Goal: Task Accomplishment & Management: Complete application form

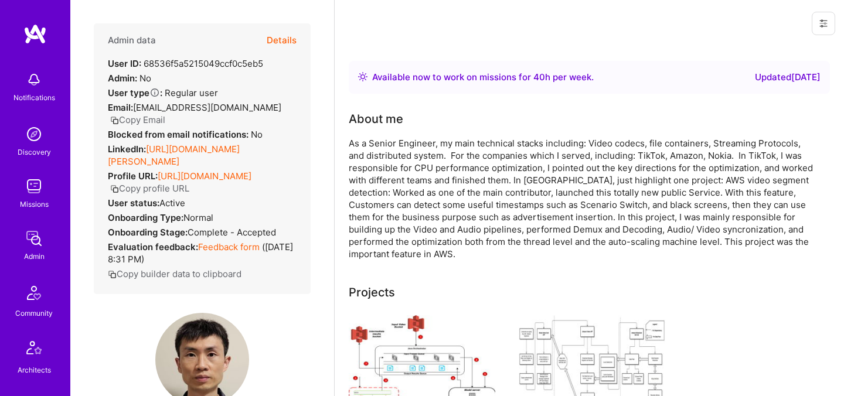
click at [288, 37] on button "Details" at bounding box center [282, 40] width 30 height 34
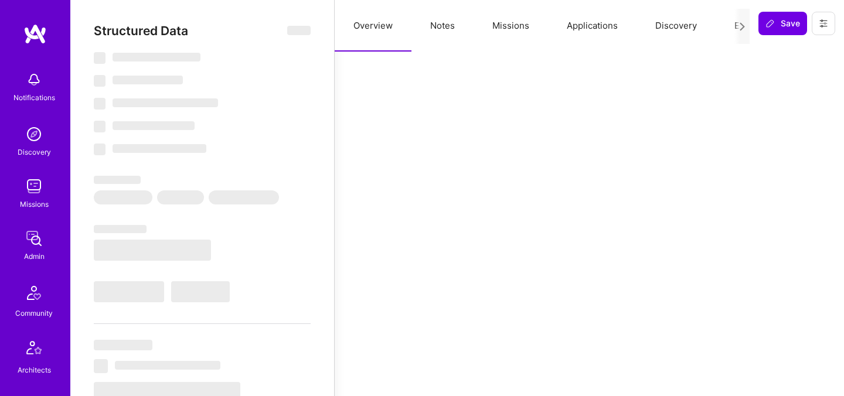
select select "Right Now"
select select "5"
select select "4"
select select "6"
select select "2"
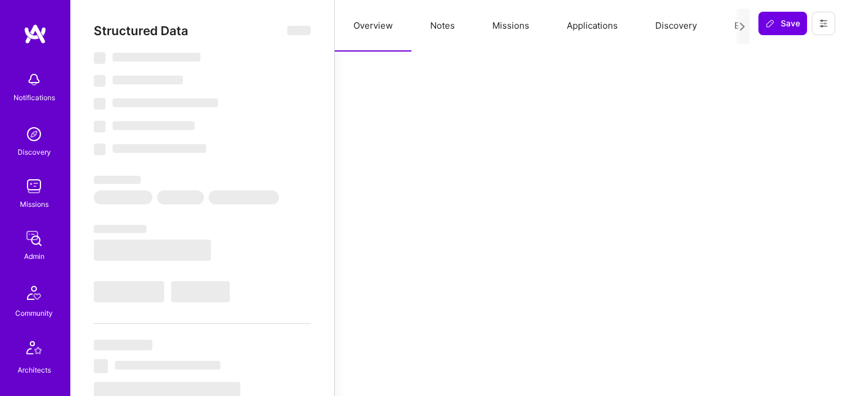
select select "US"
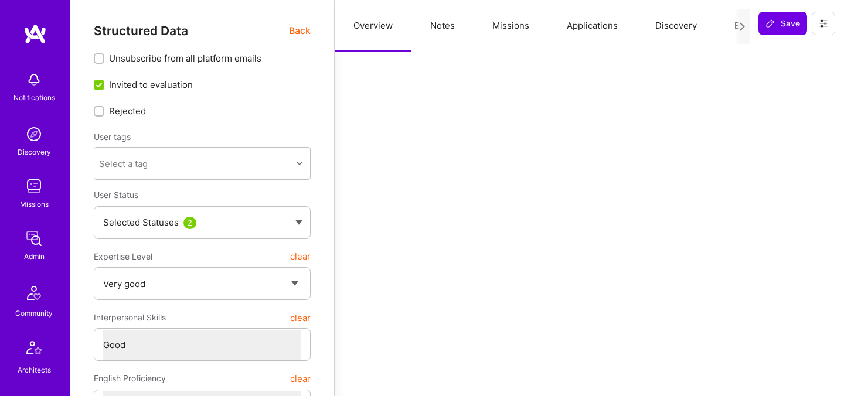
click at [710, 30] on button "Discovery" at bounding box center [675, 26] width 79 height 52
click at [735, 29] on div at bounding box center [741, 26] width 15 height 35
click at [728, 27] on button "Evaluation" at bounding box center [756, 26] width 80 height 52
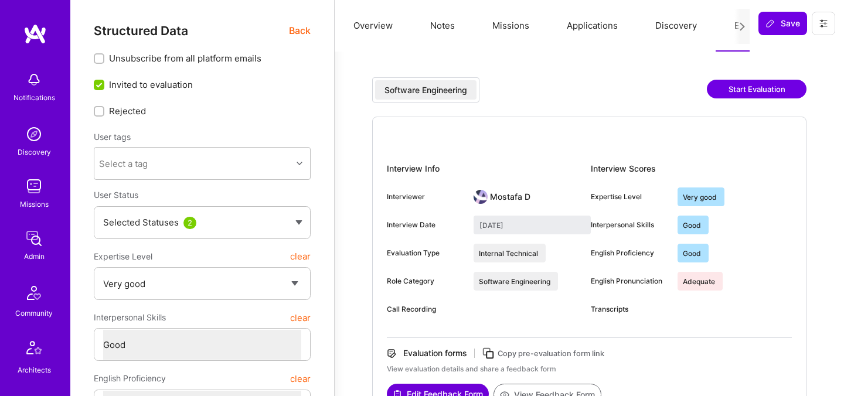
click at [308, 37] on span "Back" at bounding box center [300, 30] width 22 height 15
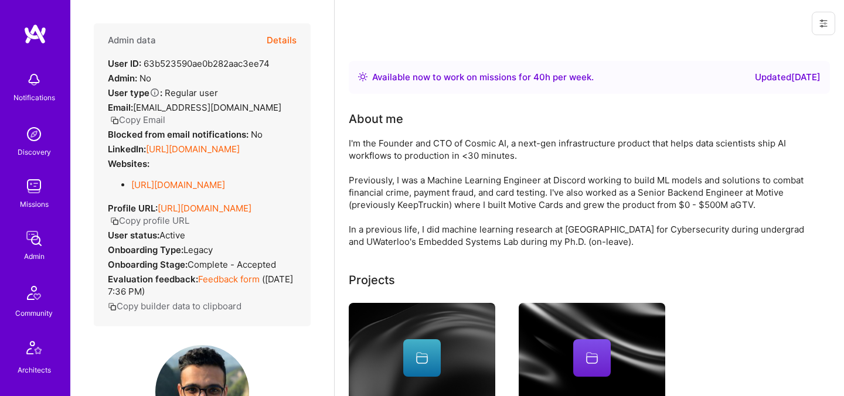
click at [279, 39] on button "Details" at bounding box center [282, 40] width 30 height 34
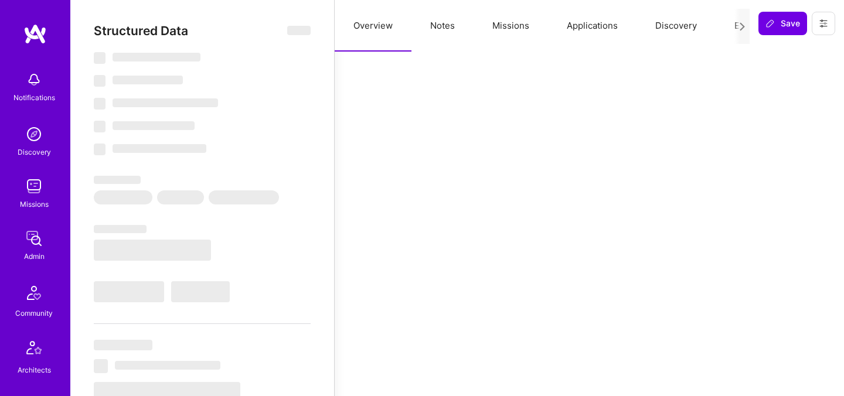
click at [729, 25] on button "Evaluation" at bounding box center [756, 26] width 80 height 52
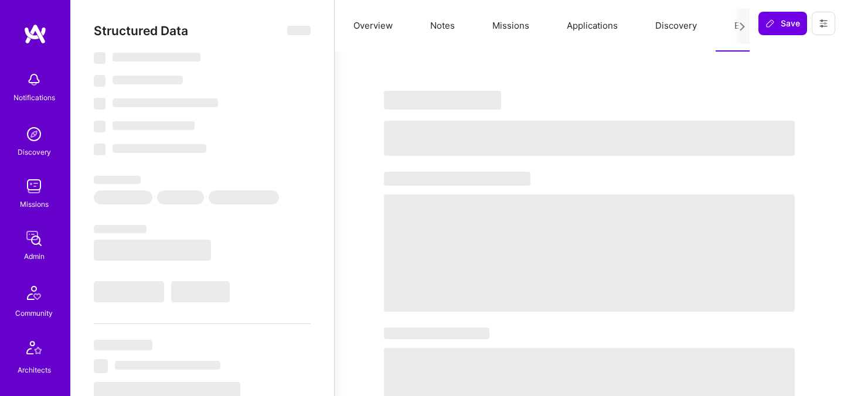
select select "Right Now"
select select "5"
select select "7"
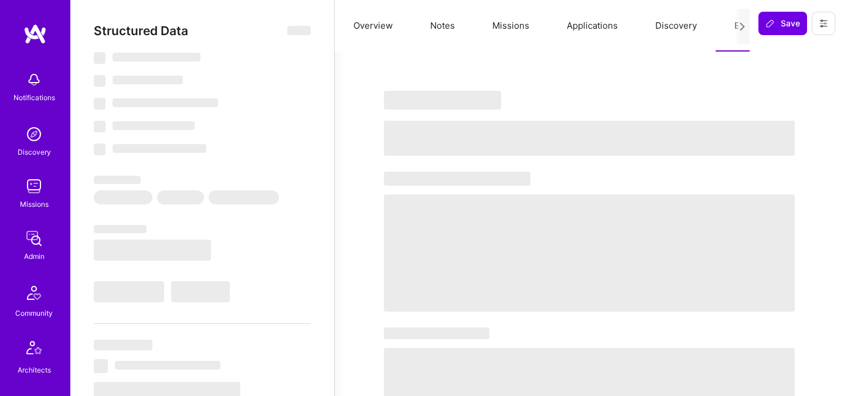
select select "CA"
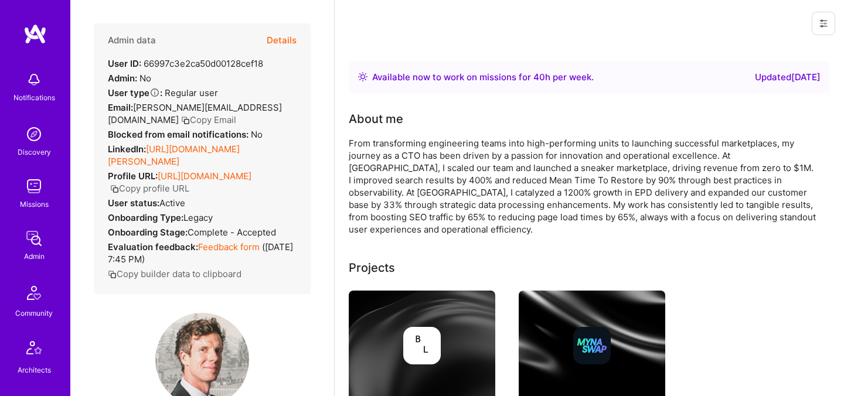
click at [288, 47] on button "Details" at bounding box center [282, 40] width 30 height 34
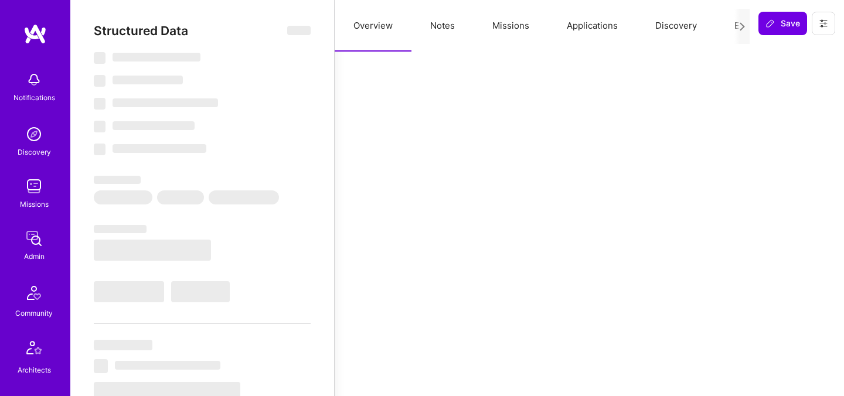
click at [737, 28] on div at bounding box center [741, 26] width 15 height 35
click at [730, 28] on button "Evaluation" at bounding box center [756, 26] width 80 height 52
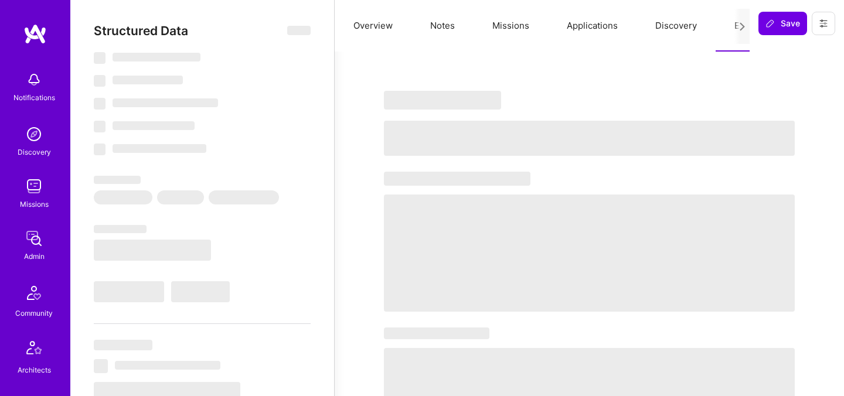
select select "Right Now"
select select "4"
select select "7"
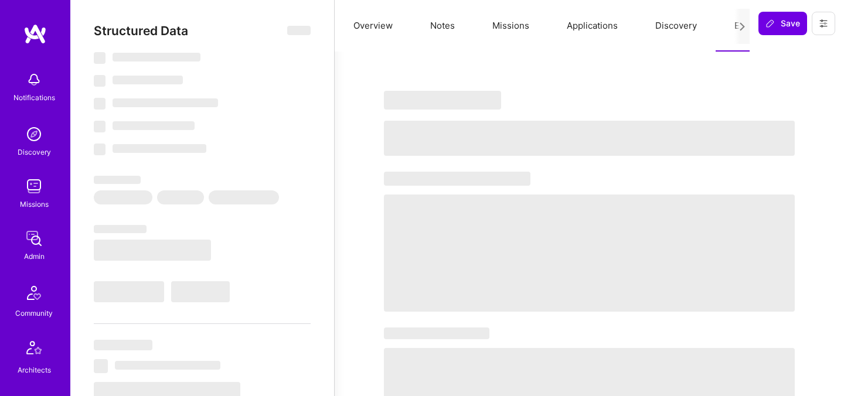
select select "US"
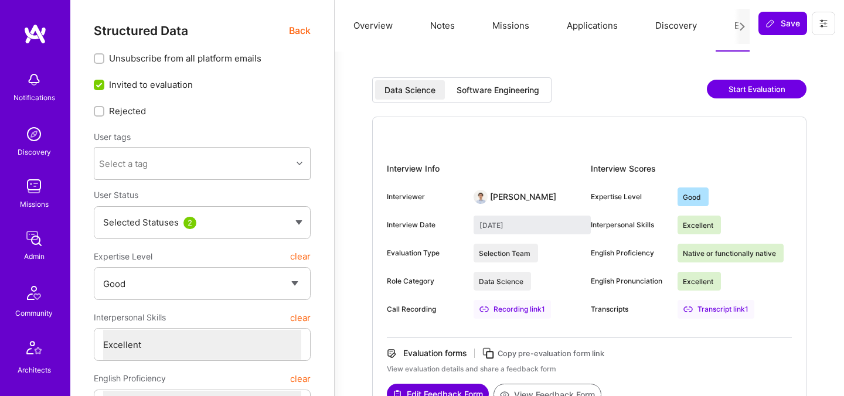
click at [461, 90] on div "Software Engineering" at bounding box center [498, 90] width 83 height 12
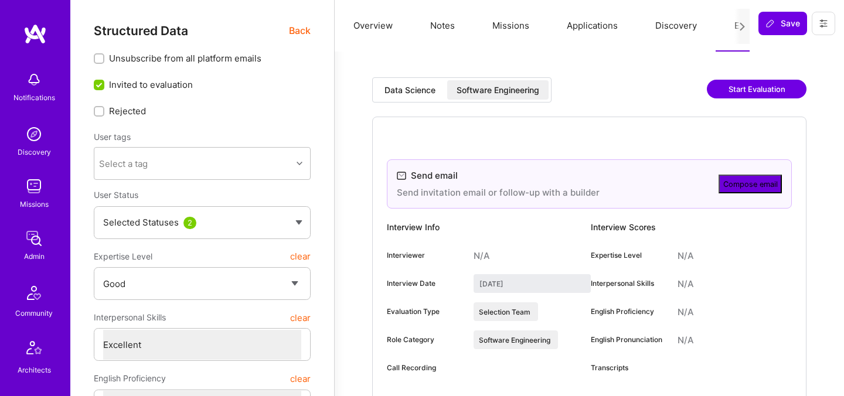
type input "August 20, 2025"
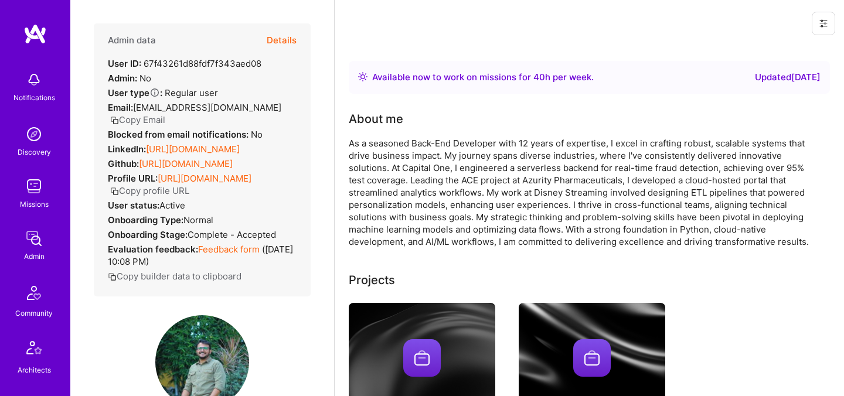
click at [282, 39] on button "Details" at bounding box center [282, 40] width 30 height 34
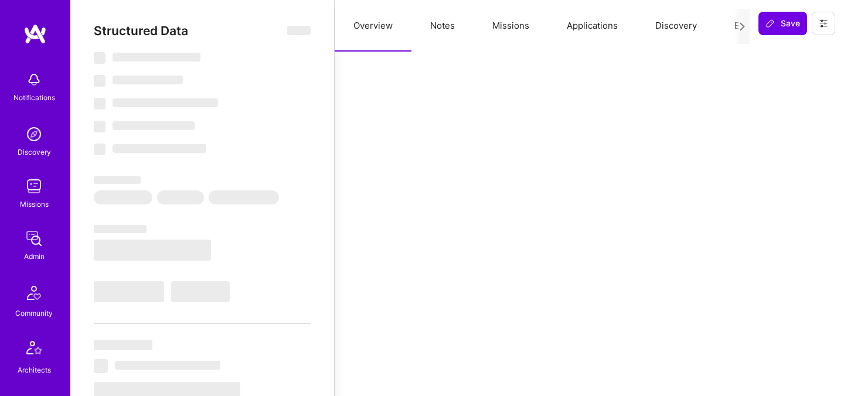
click at [723, 28] on button "Evaluation" at bounding box center [756, 26] width 80 height 52
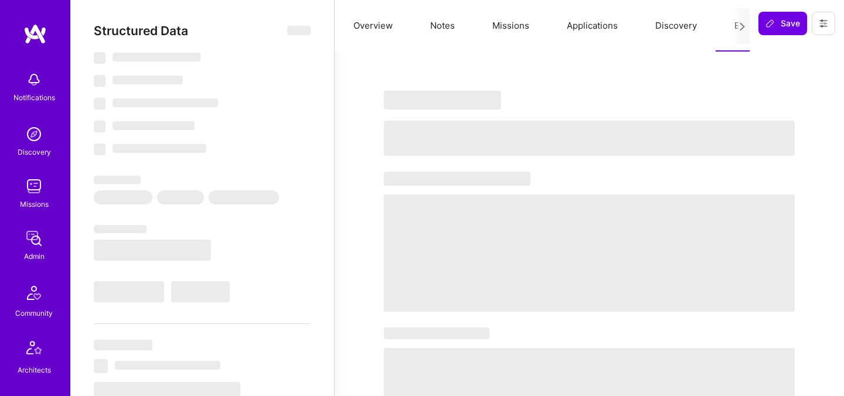
select select "Right Now"
select select "5"
select select "4"
select select "7"
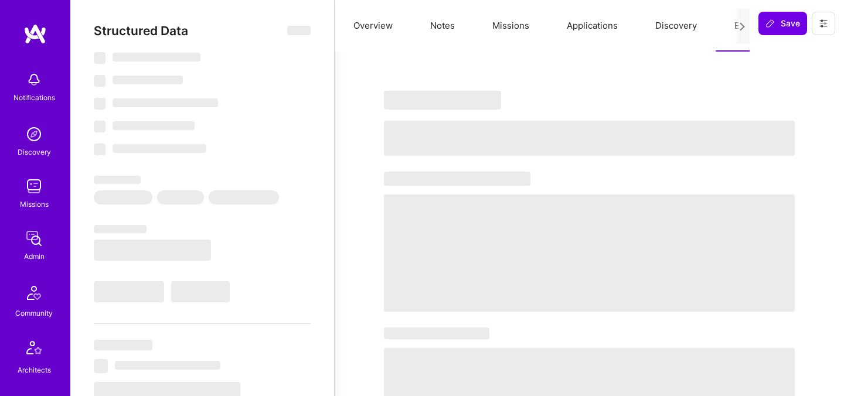
select select "US"
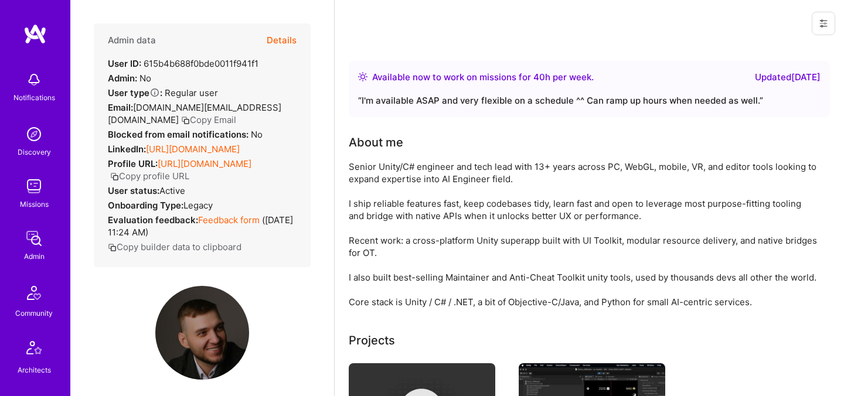
click at [281, 45] on button "Details" at bounding box center [282, 40] width 30 height 34
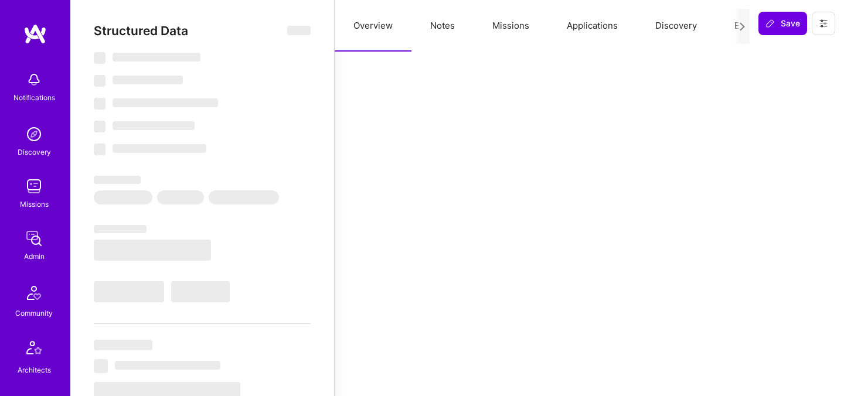
select select "Right Now"
select select "5"
select select "4"
select select "7"
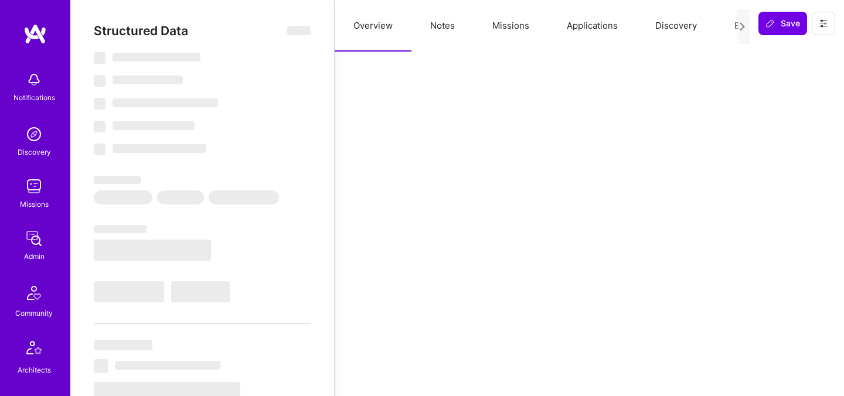
select select "RU"
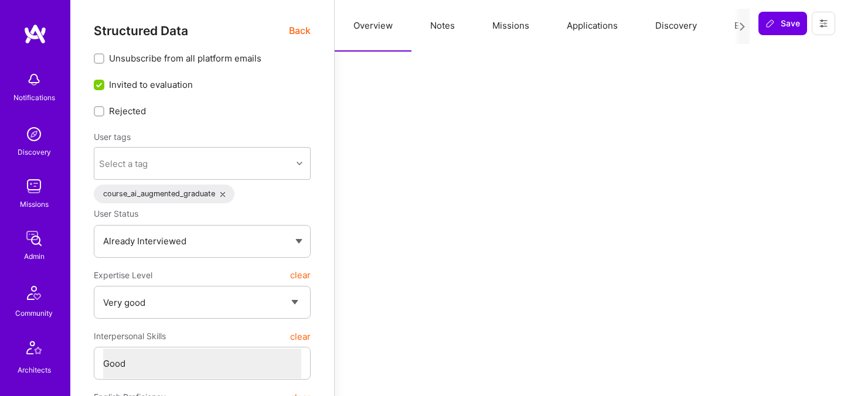
click at [730, 24] on button "Evaluation" at bounding box center [756, 26] width 80 height 52
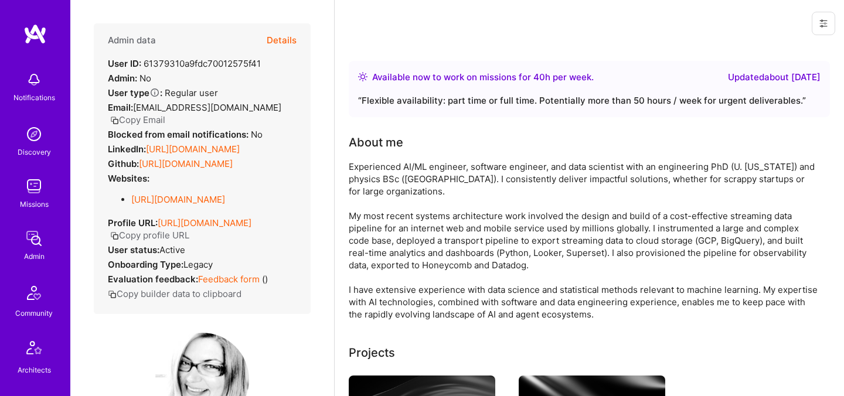
click at [288, 40] on button "Details" at bounding box center [282, 40] width 30 height 34
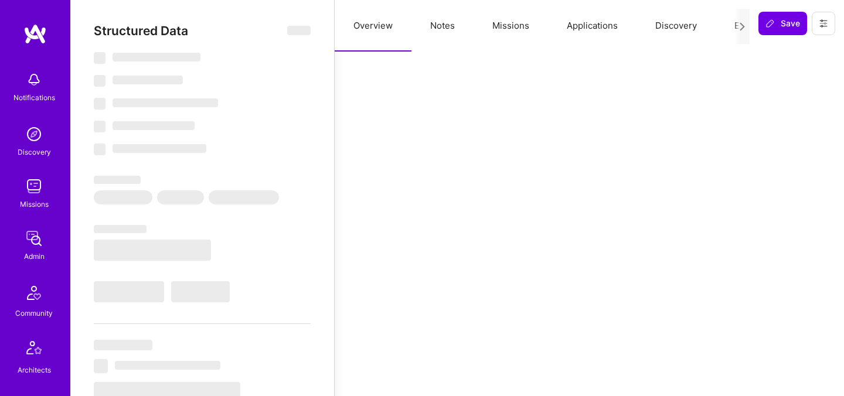
click at [726, 27] on button "Evaluation" at bounding box center [756, 26] width 80 height 52
select select "Right Now"
select select "4"
select select "7"
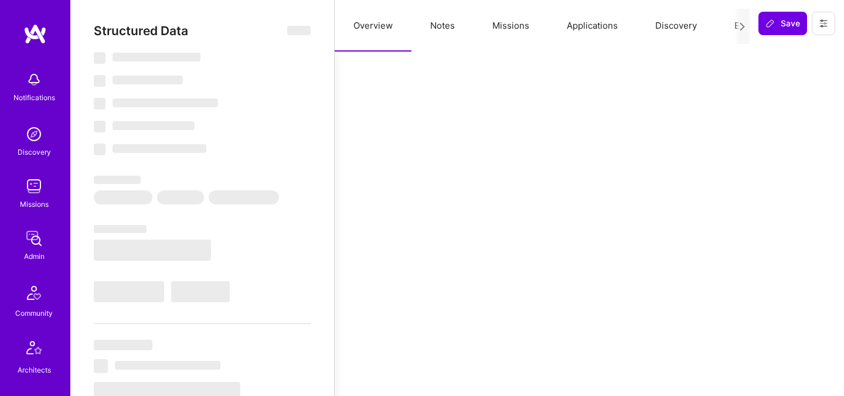
select select "7"
select select "US"
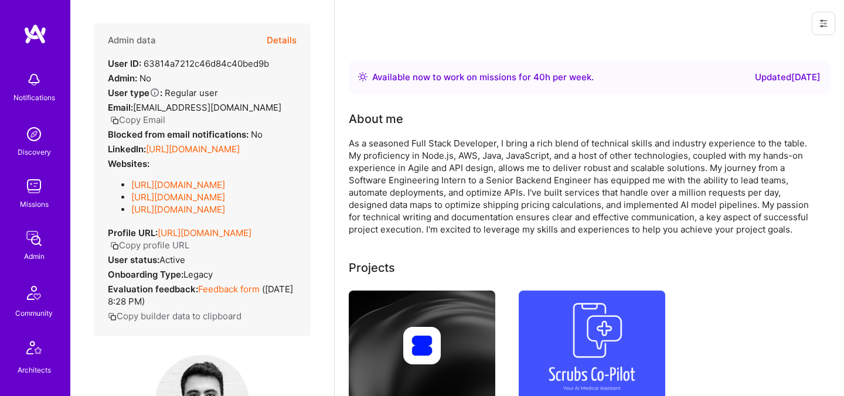
click at [288, 34] on button "Details" at bounding box center [282, 40] width 30 height 34
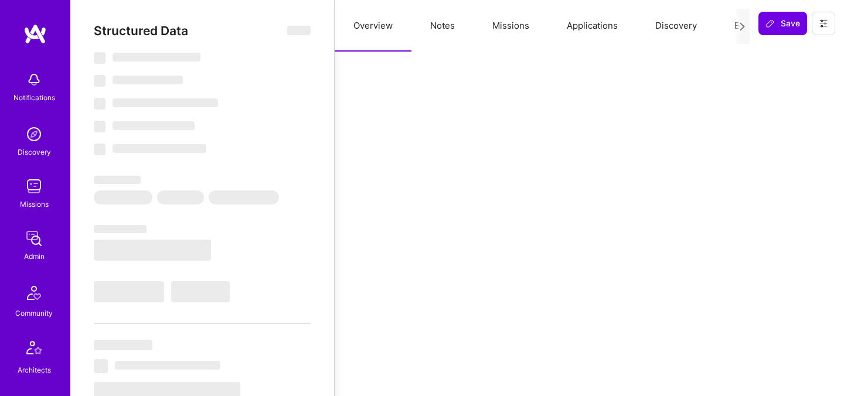
click at [728, 24] on button "Evaluation" at bounding box center [756, 26] width 80 height 52
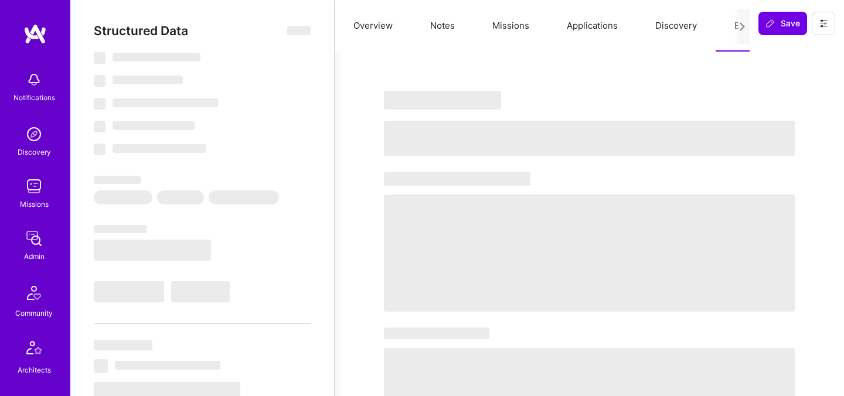
select select "Right Now"
select select "5"
select select "7"
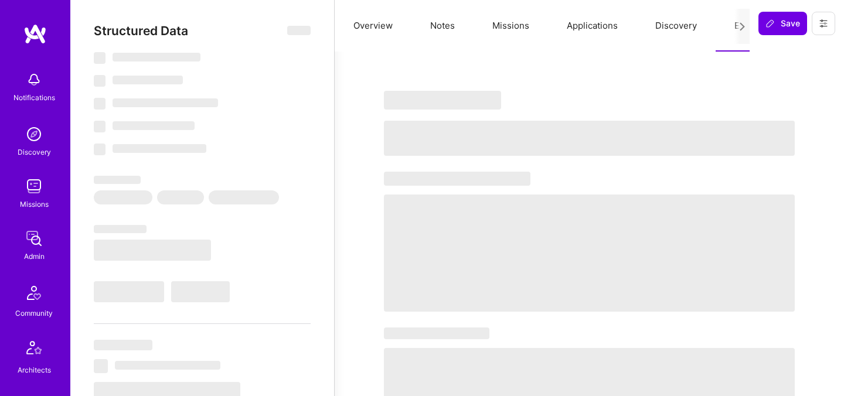
select select "CA"
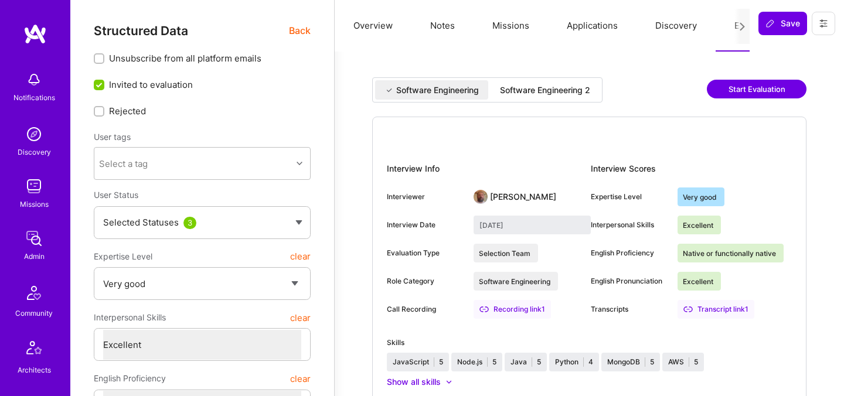
click at [534, 93] on div "Software Engineering 2" at bounding box center [545, 90] width 90 height 12
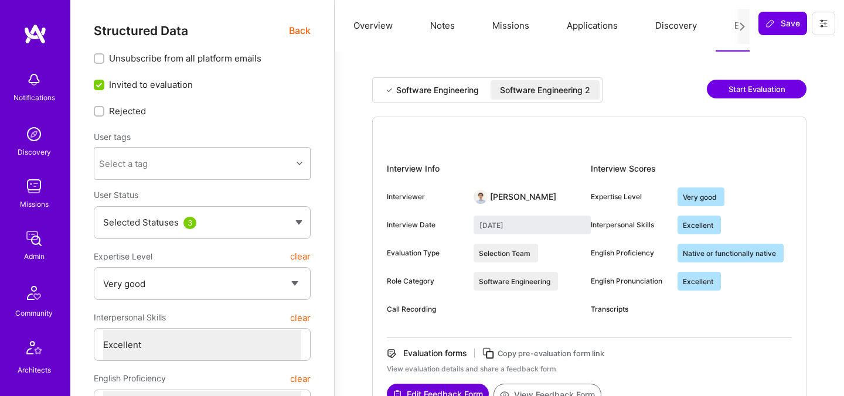
type input "August 6, 2025"
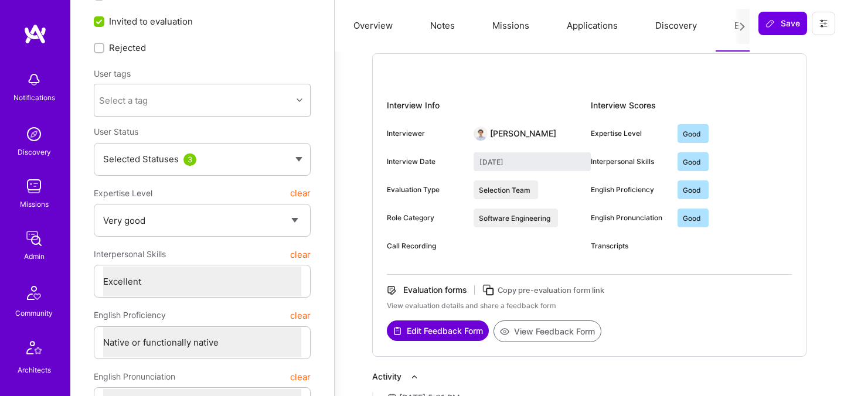
scroll to position [61, 0]
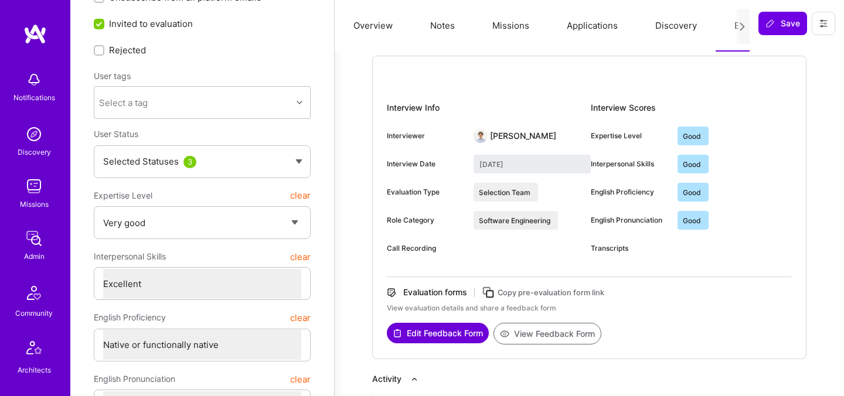
click at [527, 339] on button "View Feedback Form" at bounding box center [547, 334] width 108 height 22
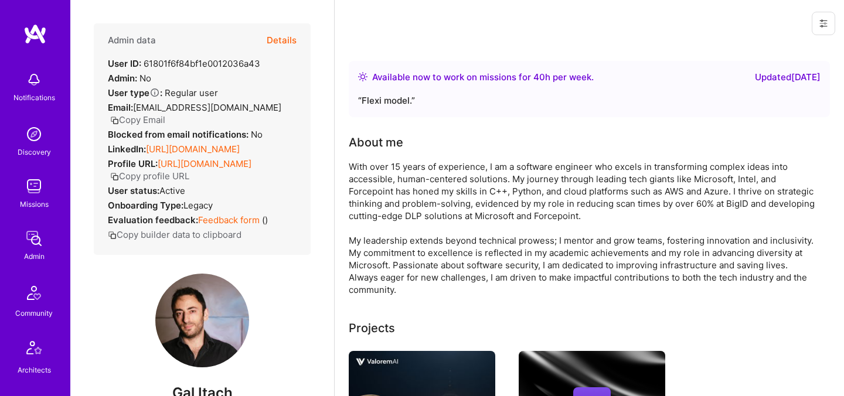
click at [77, 325] on div "Admin data Details User ID: 61801f6f84bf1e0012036a43 Admin: No User type Regula…" at bounding box center [202, 198] width 264 height 396
click at [280, 40] on button "Details" at bounding box center [282, 40] width 30 height 34
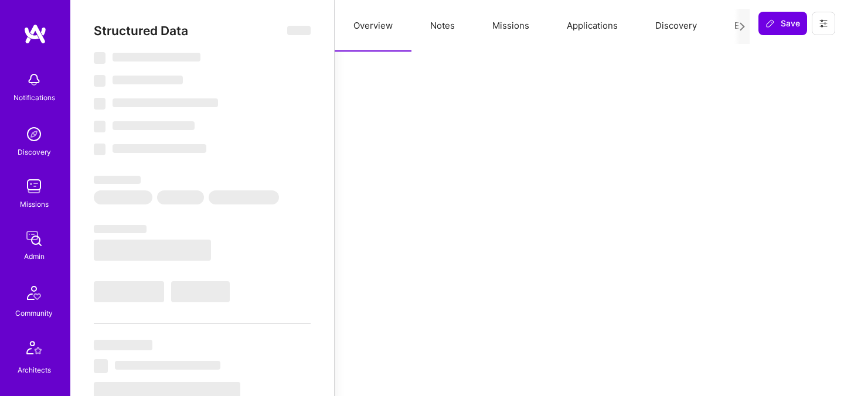
select select "Right Now"
select select "5"
select select "4"
select select "7"
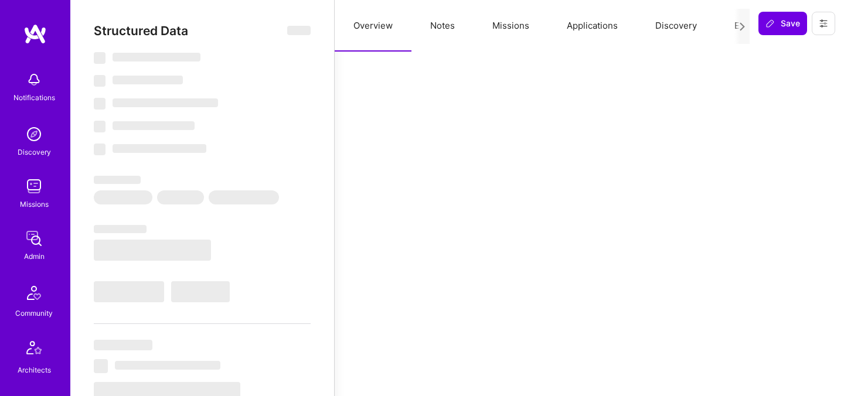
select select "IL"
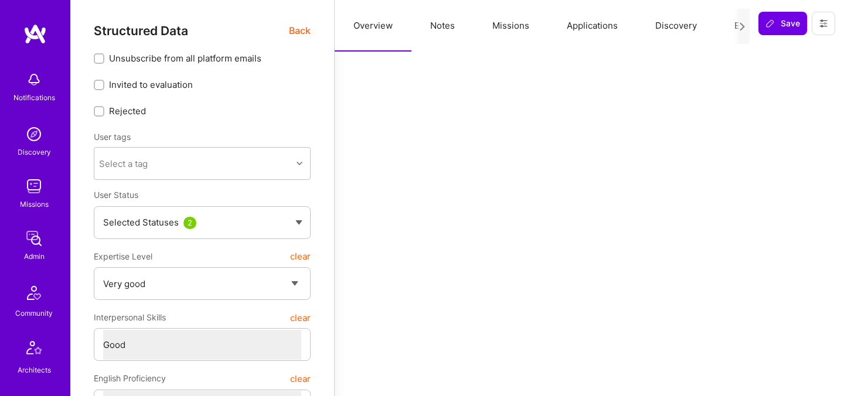
click at [732, 26] on button "Evaluation" at bounding box center [756, 26] width 80 height 52
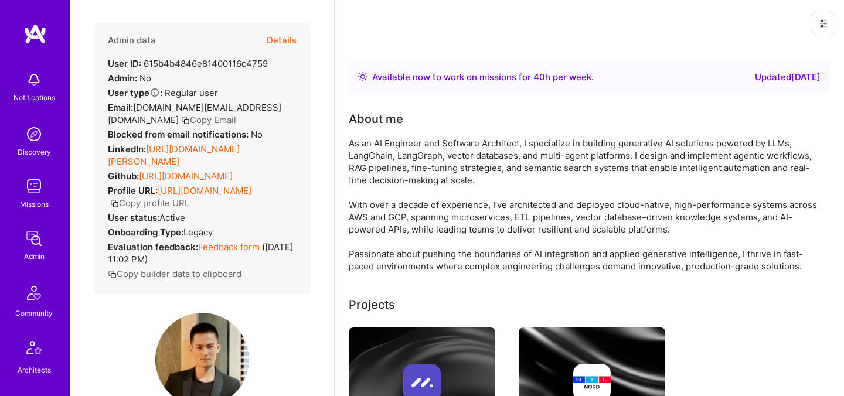
click at [290, 37] on button "Details" at bounding box center [282, 40] width 30 height 34
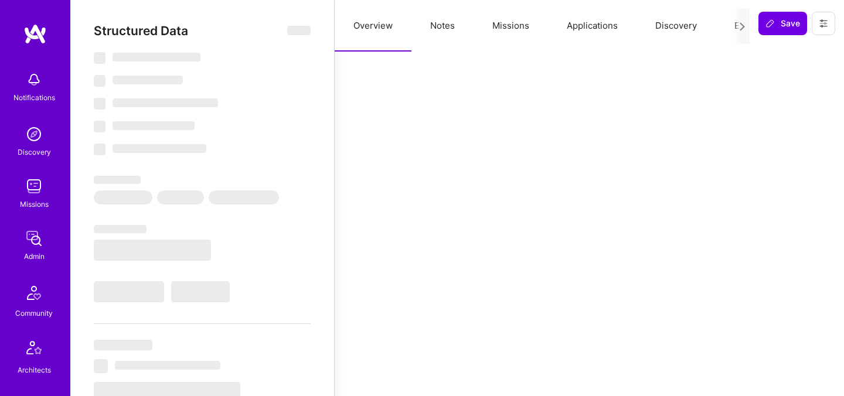
click at [727, 24] on button "Evaluation" at bounding box center [756, 26] width 80 height 52
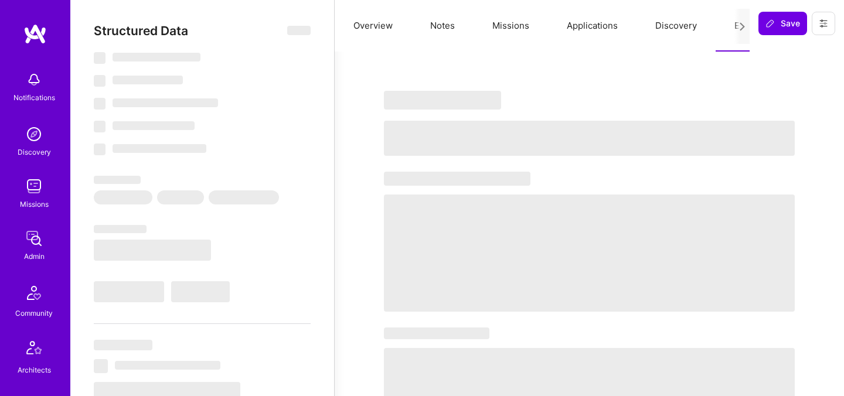
select select "Right Now"
select select "5"
select select "4"
select select "6"
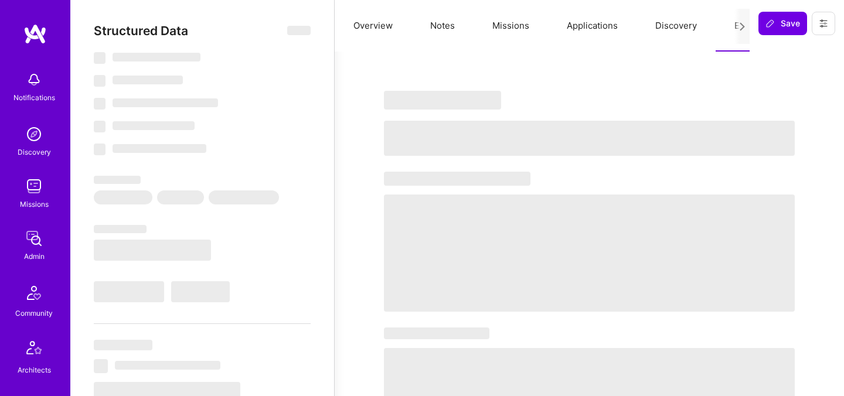
select select "CA"
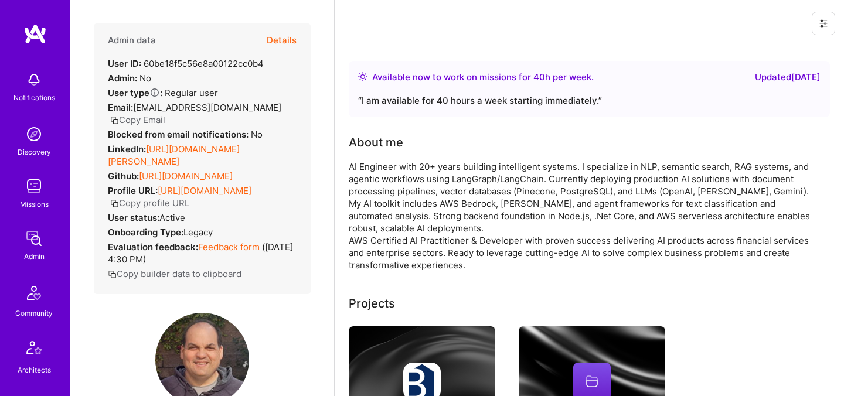
click at [278, 46] on button "Details" at bounding box center [282, 40] width 30 height 34
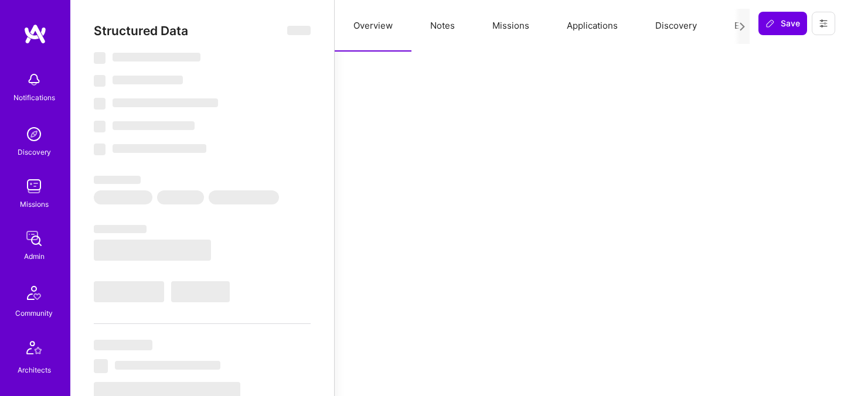
click at [724, 28] on button "Evaluation" at bounding box center [756, 26] width 80 height 52
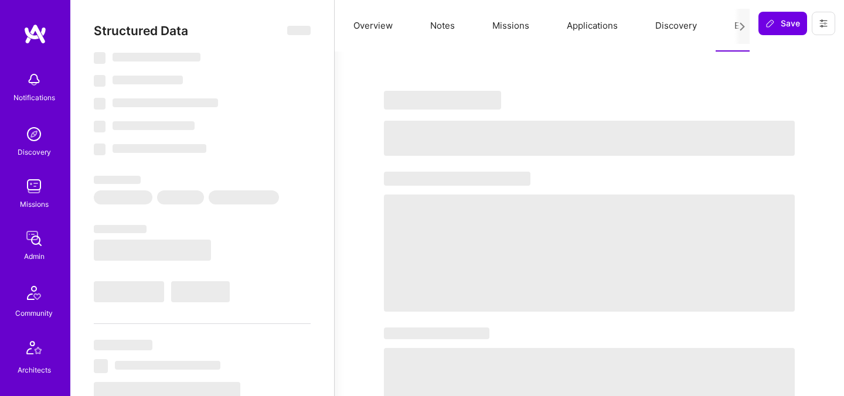
select select "Right Now"
select select "4"
select select "7"
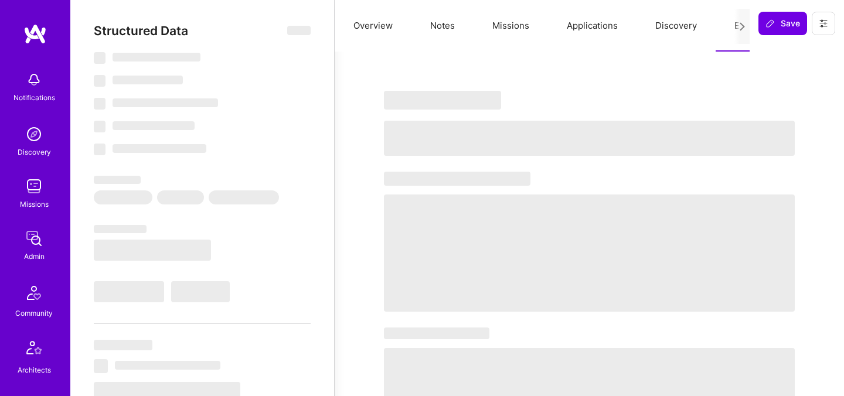
select select "US"
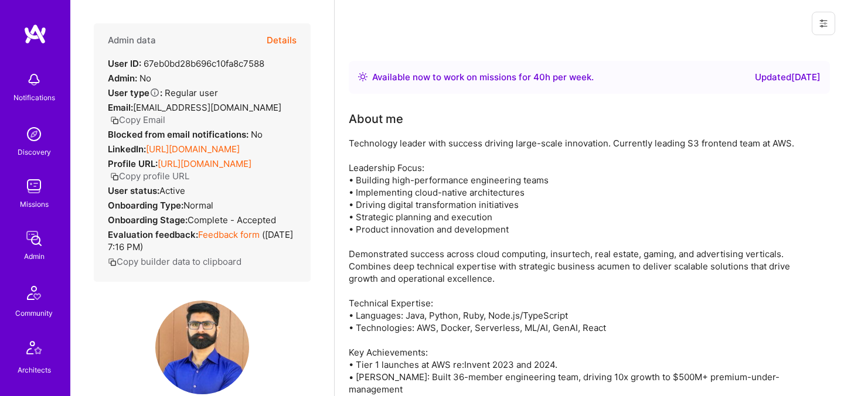
click at [270, 42] on button "Details" at bounding box center [282, 40] width 30 height 34
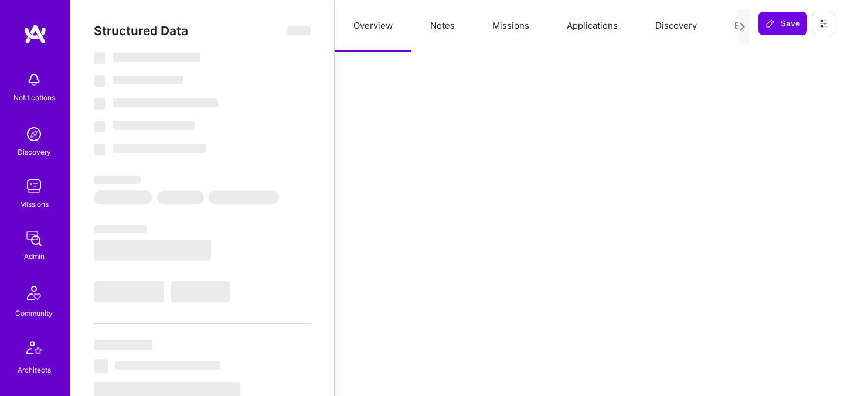
select select "Right Now"
select select "5"
select select "4"
select select "7"
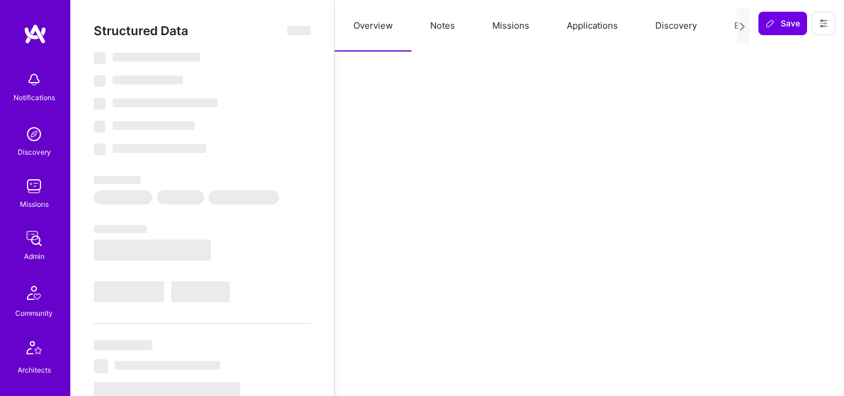
select select "CA"
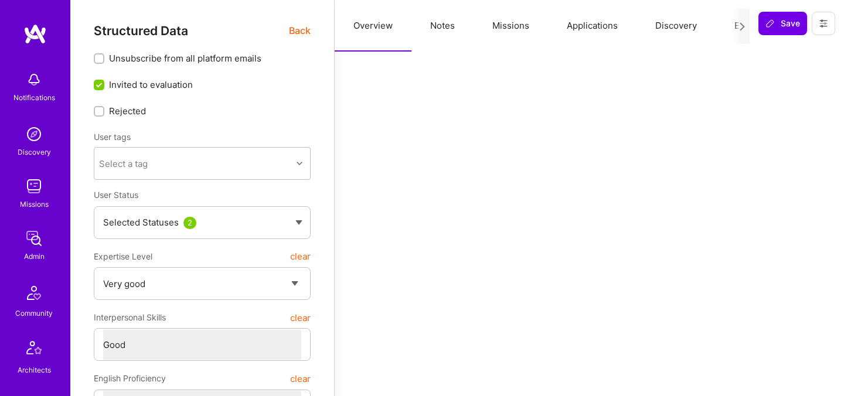
click at [728, 25] on button "Evaluation" at bounding box center [756, 26] width 80 height 52
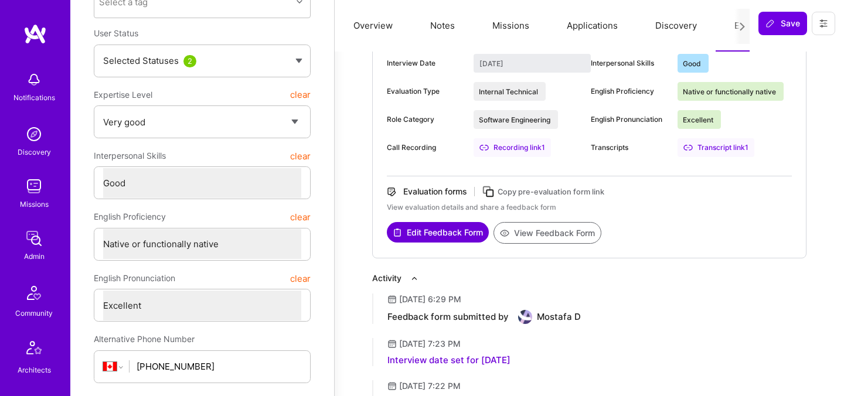
scroll to position [162, 0]
click at [572, 236] on button "View Feedback Form" at bounding box center [547, 233] width 108 height 22
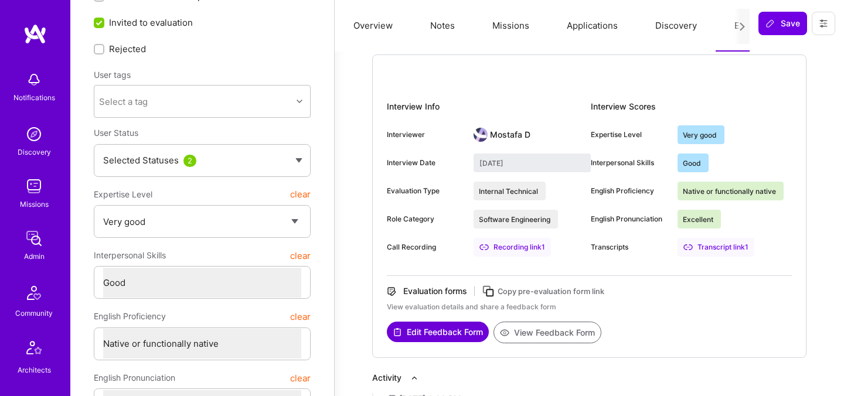
scroll to position [0, 0]
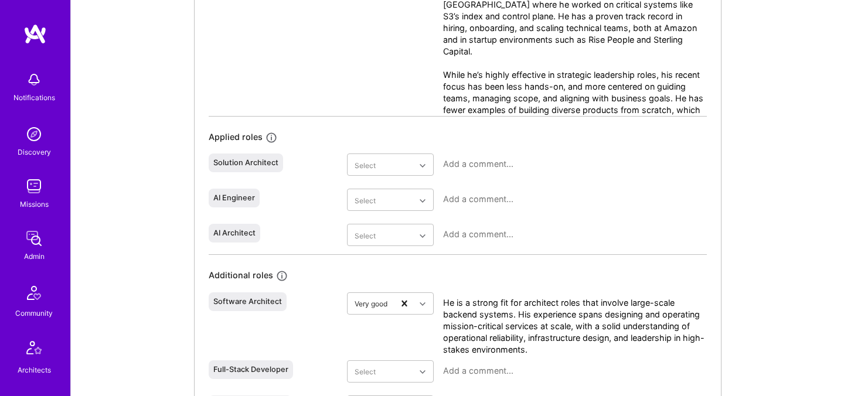
scroll to position [1242, 0]
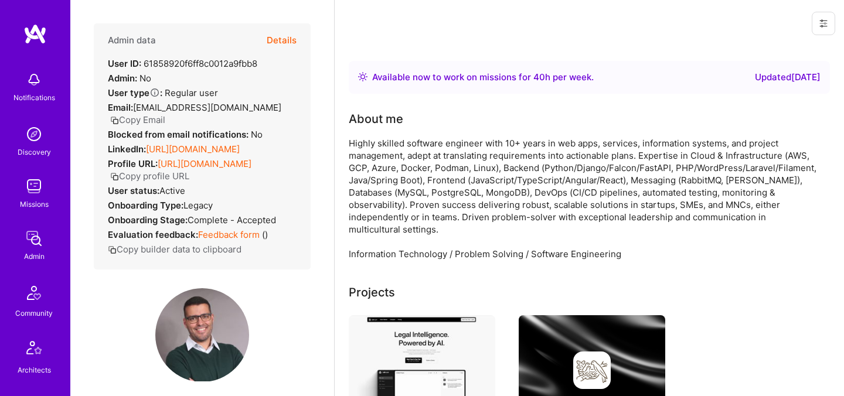
click at [281, 43] on button "Details" at bounding box center [282, 40] width 30 height 34
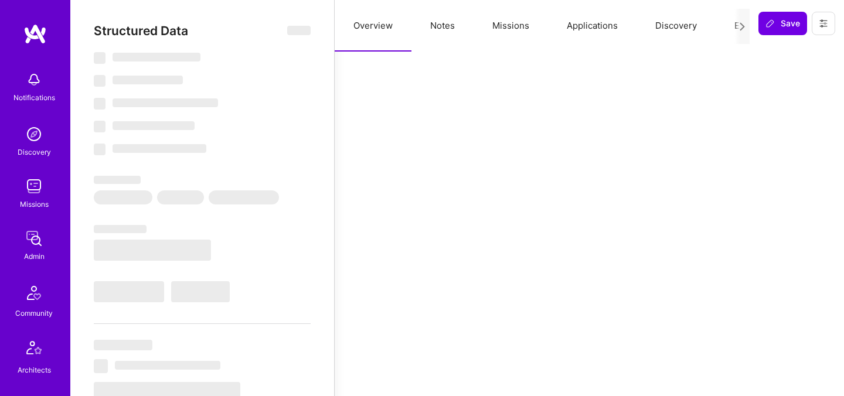
click at [730, 31] on button "Evaluation" at bounding box center [756, 26] width 80 height 52
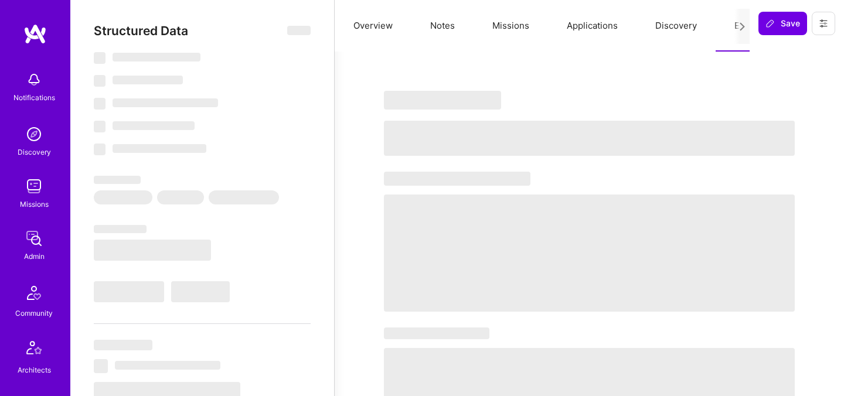
select select "Right Now"
select select "5"
select select "4"
select select "6"
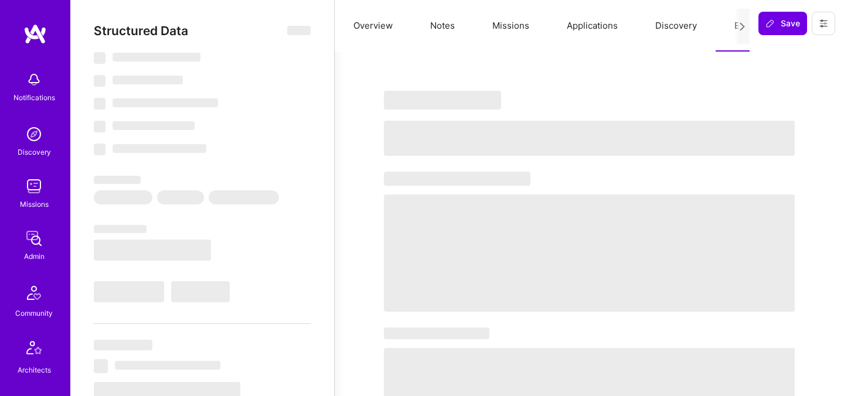
select select "PT"
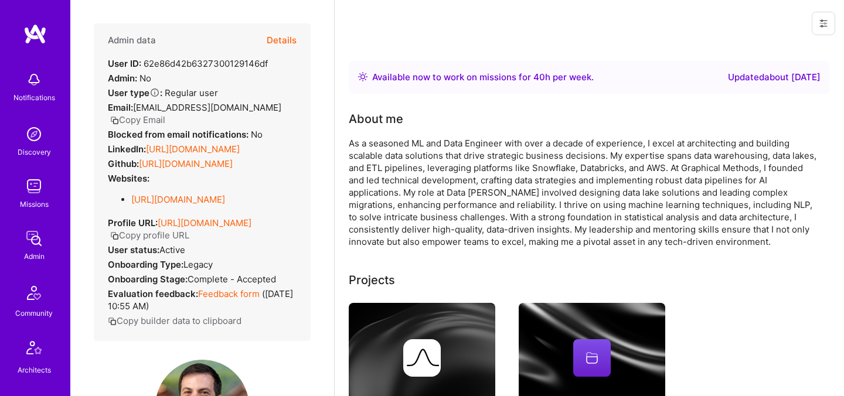
click at [277, 41] on button "Details" at bounding box center [282, 40] width 30 height 34
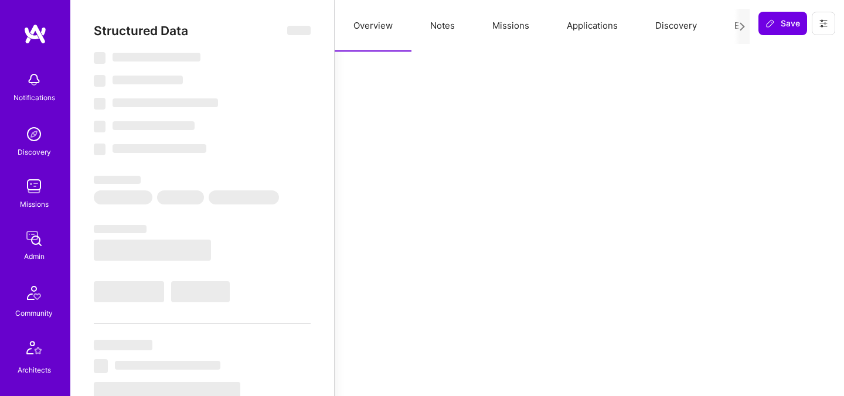
click at [727, 25] on button "Evaluation" at bounding box center [756, 26] width 80 height 52
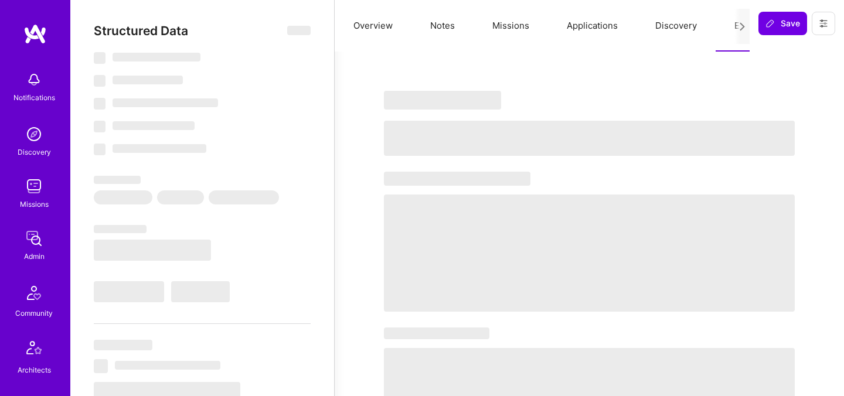
select select "Right Now"
select select "4"
select select "7"
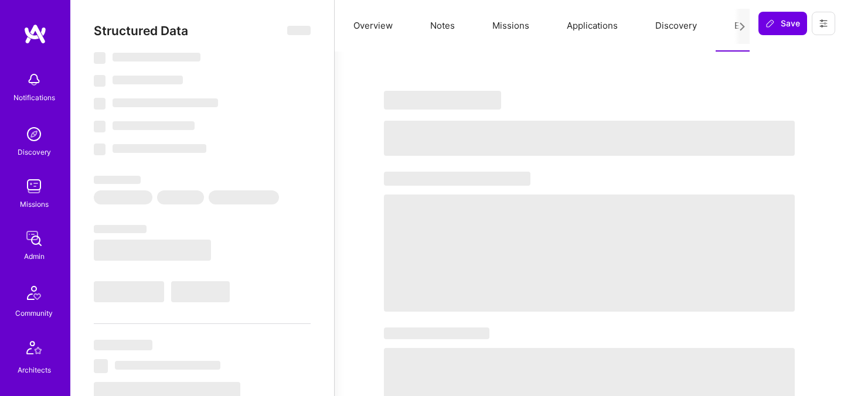
select select "US"
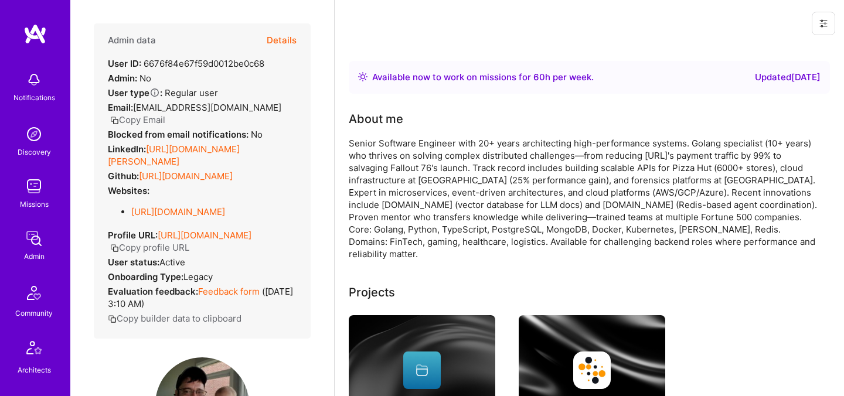
click at [279, 39] on button "Details" at bounding box center [282, 40] width 30 height 34
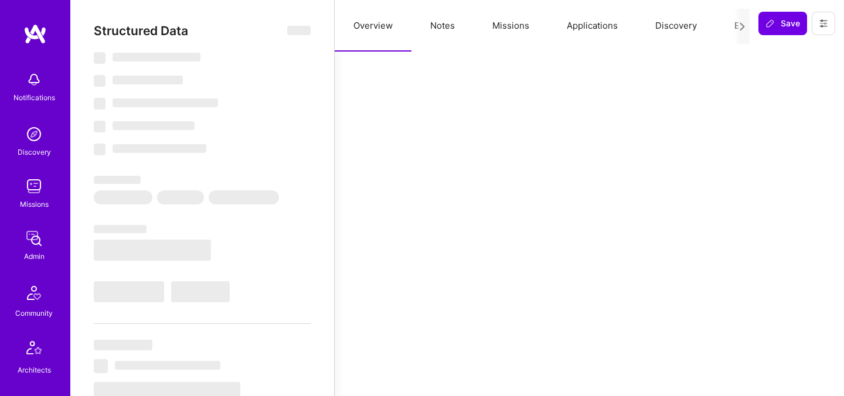
click at [734, 23] on button "Evaluation" at bounding box center [756, 26] width 80 height 52
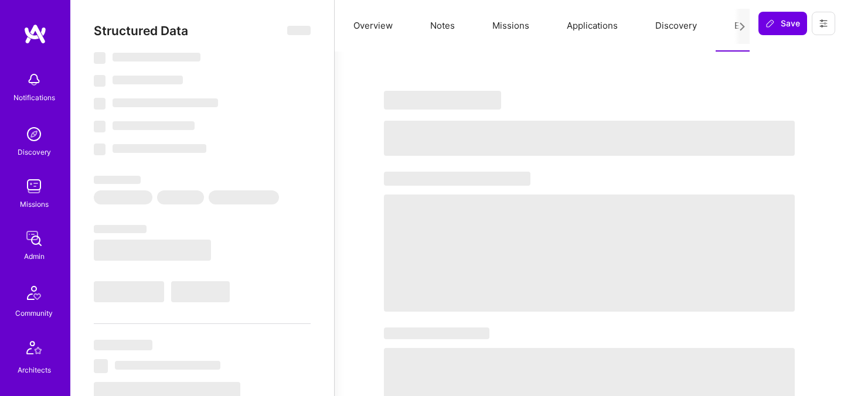
select select "Right Now"
select select "5"
select select "7"
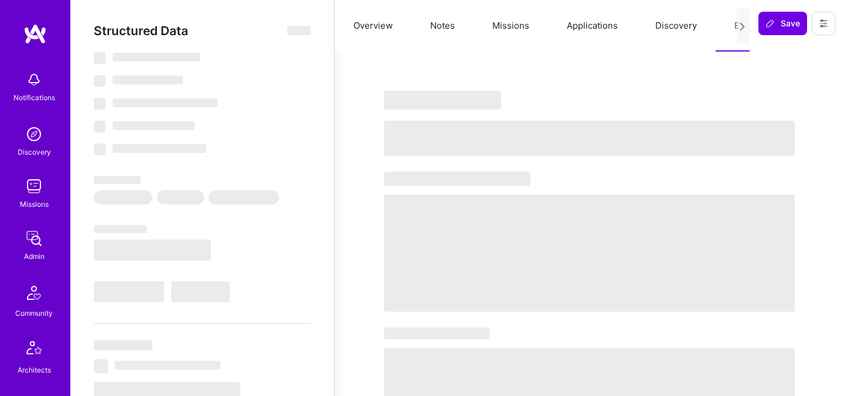
select select "US"
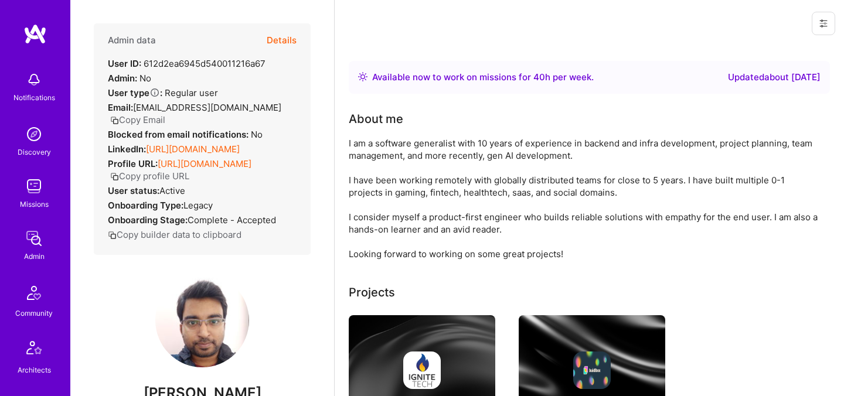
click at [275, 46] on button "Details" at bounding box center [282, 40] width 30 height 34
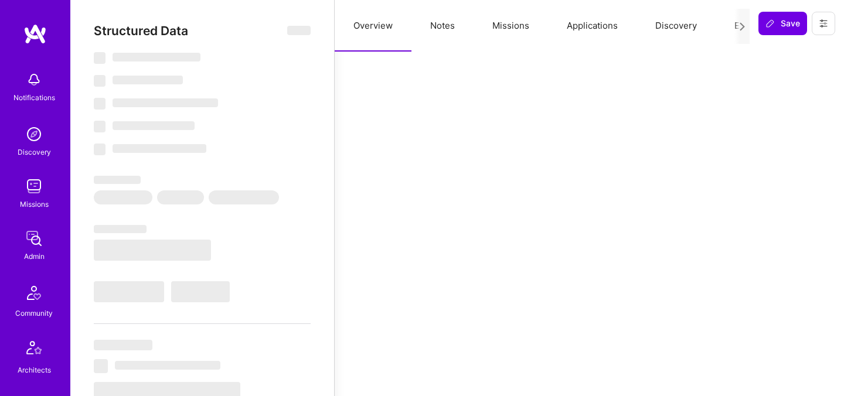
click at [730, 28] on button "Evaluation" at bounding box center [756, 26] width 80 height 52
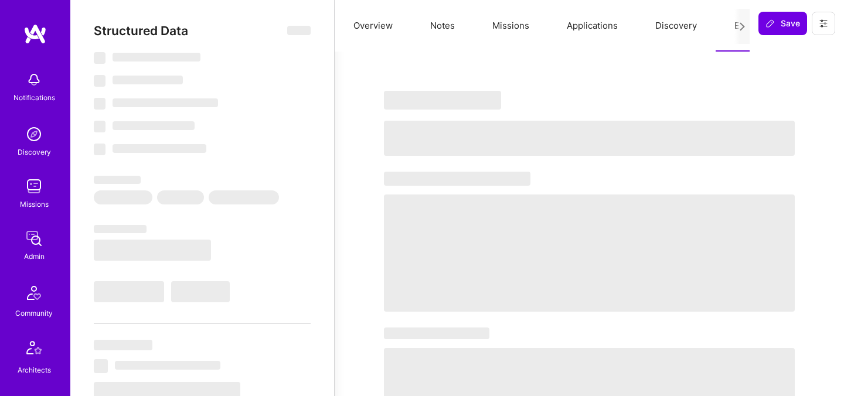
select select "Right Now"
select select "4"
select select "6"
select select "7"
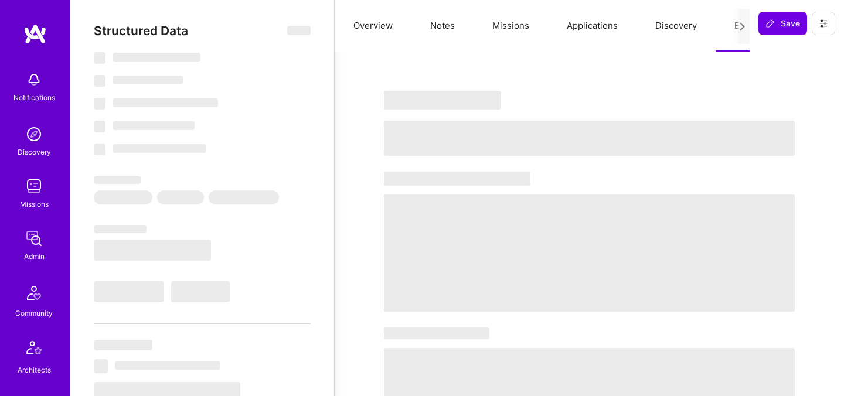
select select "IN"
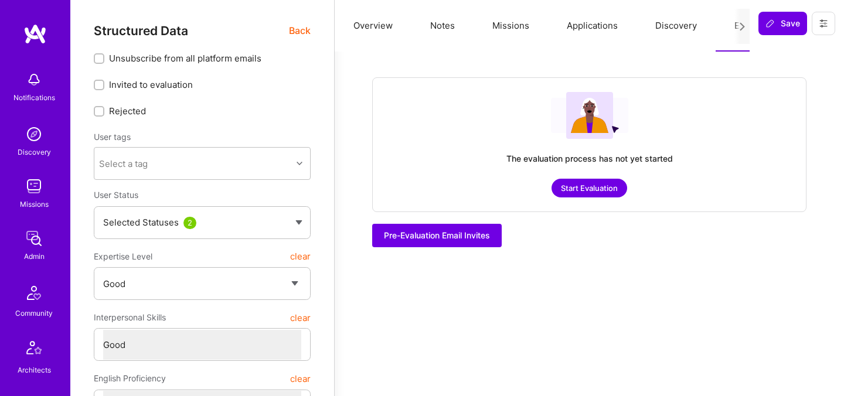
click at [304, 30] on span "Back" at bounding box center [300, 30] width 22 height 15
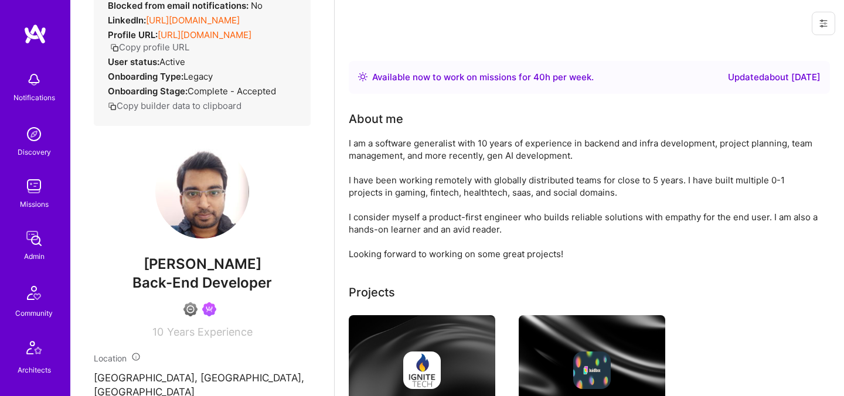
scroll to position [127, 0]
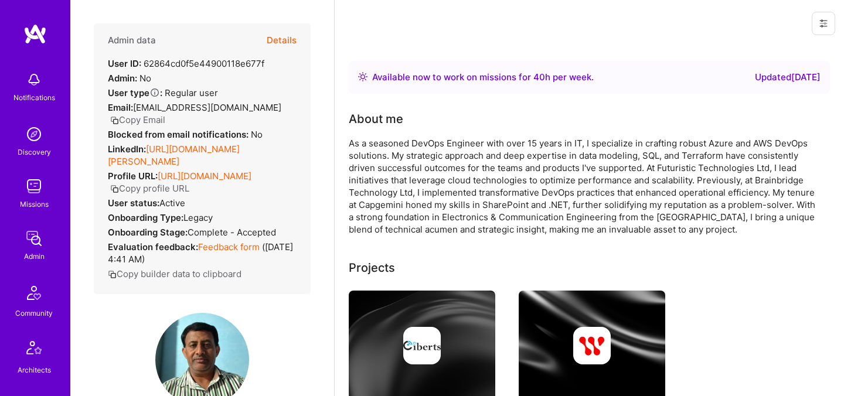
click at [283, 35] on button "Details" at bounding box center [282, 40] width 30 height 34
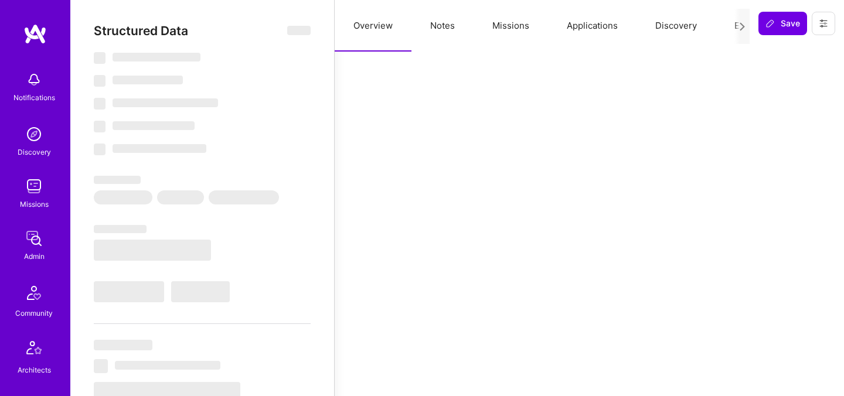
click at [728, 27] on button "Evaluation" at bounding box center [756, 26] width 80 height 52
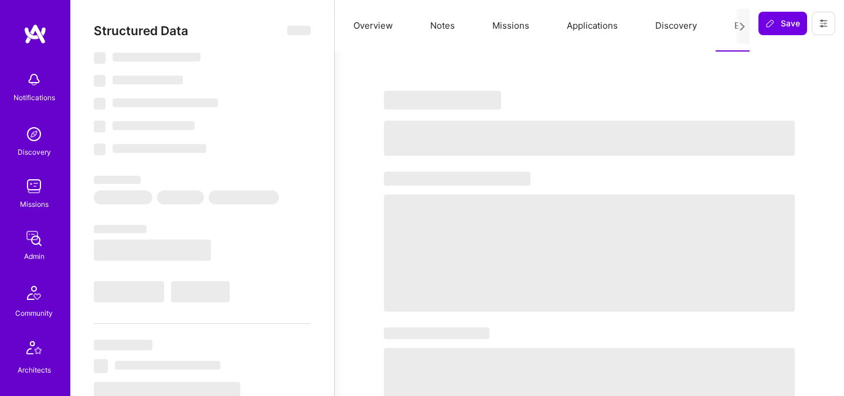
select select "Right Now"
select select "5"
select select "4"
select select "6"
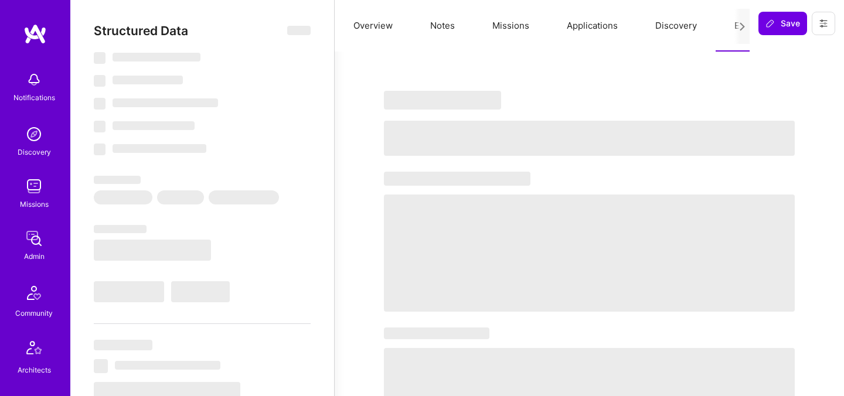
select select "US"
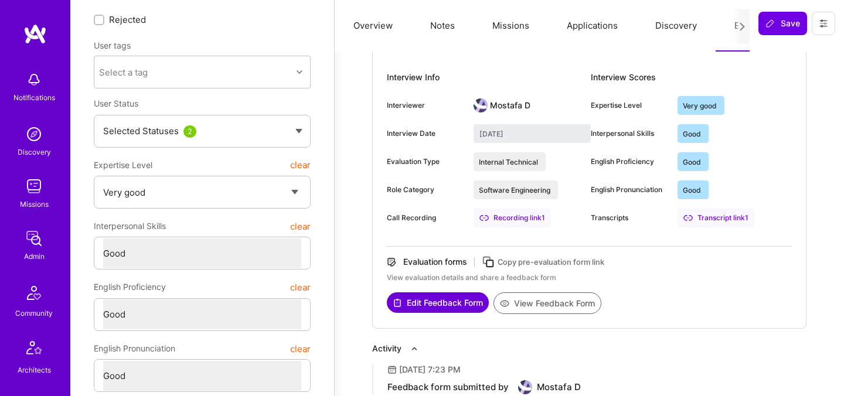
scroll to position [93, 0]
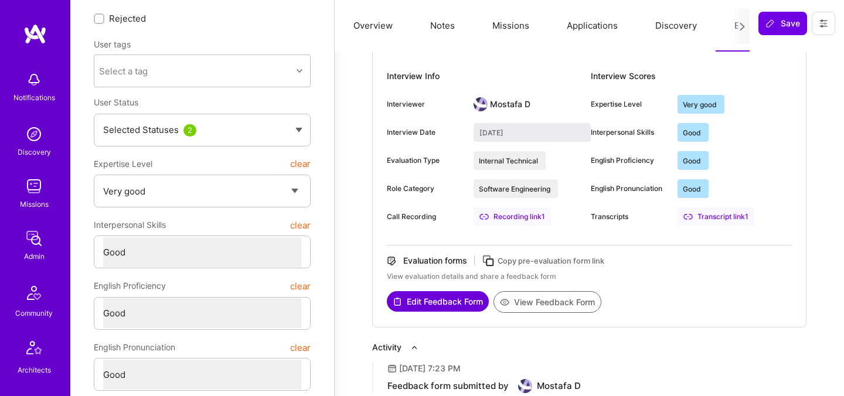
click at [527, 303] on button "View Feedback Form" at bounding box center [547, 302] width 108 height 22
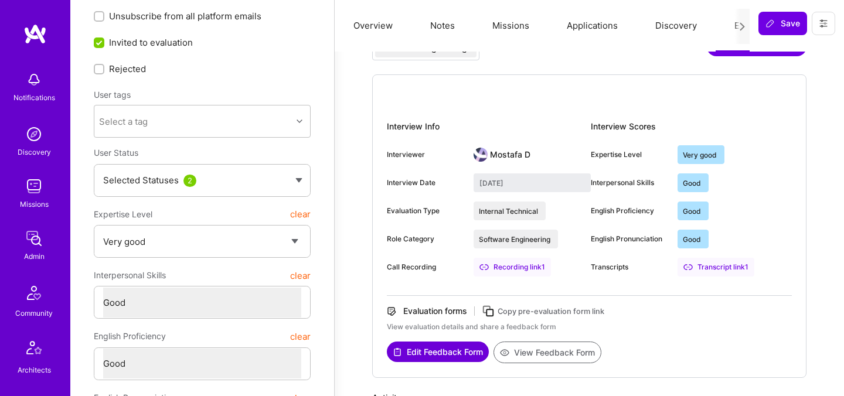
scroll to position [0, 0]
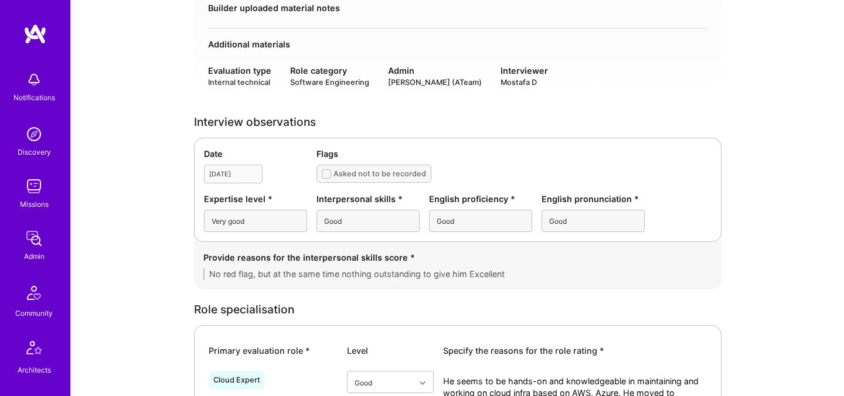
scroll to position [186, 0]
